Goal: Information Seeking & Learning: Learn about a topic

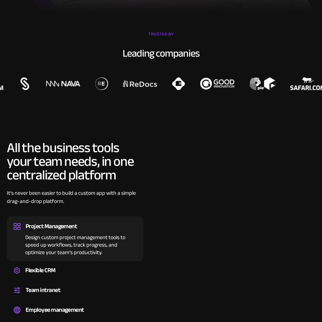
scroll to position [443, 0]
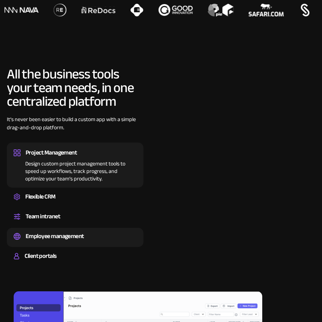
click at [76, 237] on div "Employee management" at bounding box center [55, 236] width 58 height 10
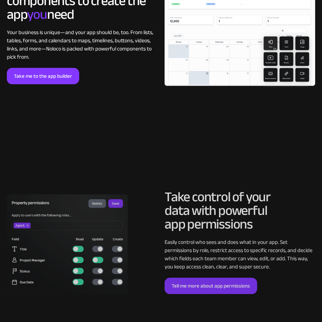
scroll to position [1296, 0]
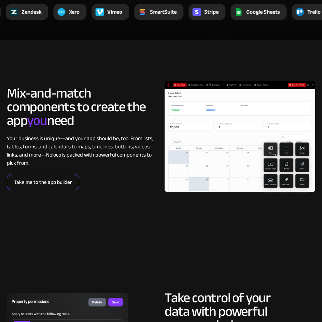
click at [29, 181] on link "Take me to the app builder" at bounding box center [43, 182] width 72 height 16
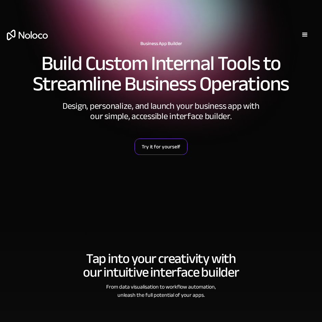
click at [171, 150] on link "Try it for yourself" at bounding box center [160, 146] width 53 height 16
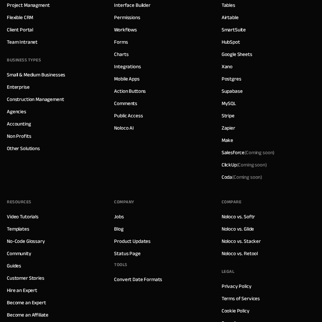
scroll to position [1978, 0]
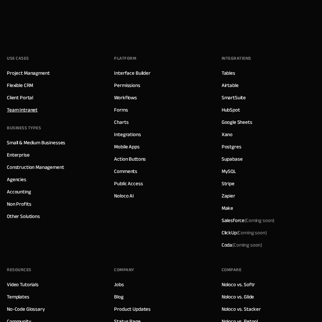
click at [26, 109] on link "Team Intranet" at bounding box center [22, 109] width 31 height 9
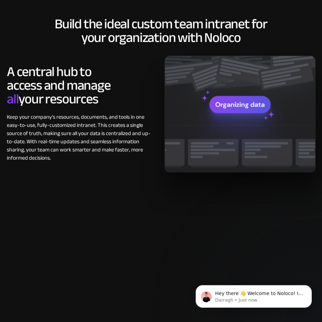
scroll to position [580, 0]
